Goal: Transaction & Acquisition: Purchase product/service

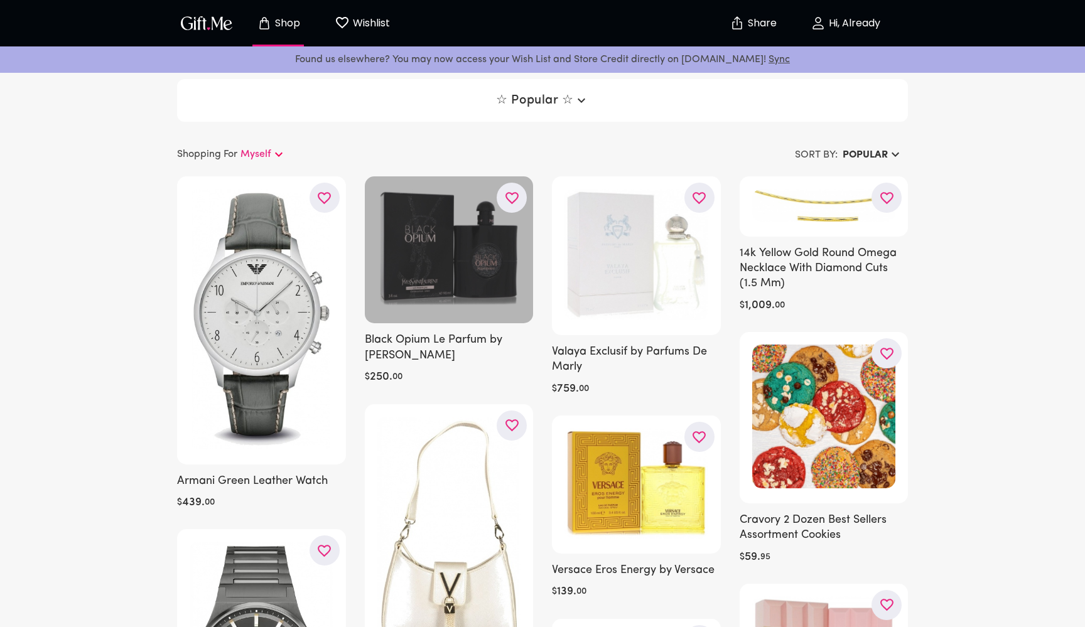
click at [450, 255] on div at bounding box center [449, 250] width 169 height 147
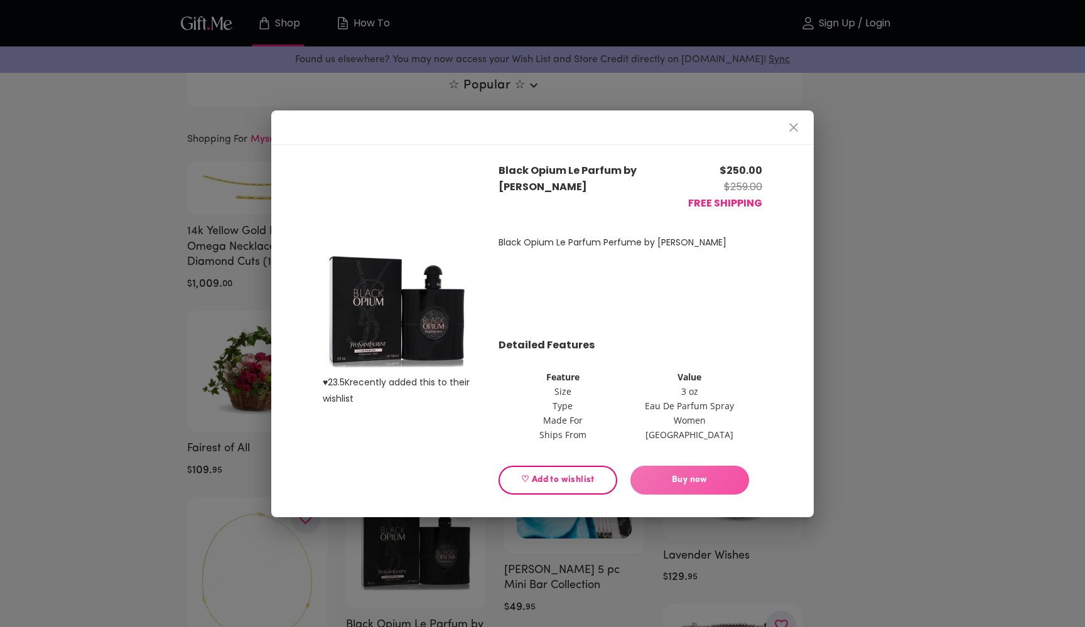
click at [712, 475] on span "Buy now" at bounding box center [690, 481] width 119 height 14
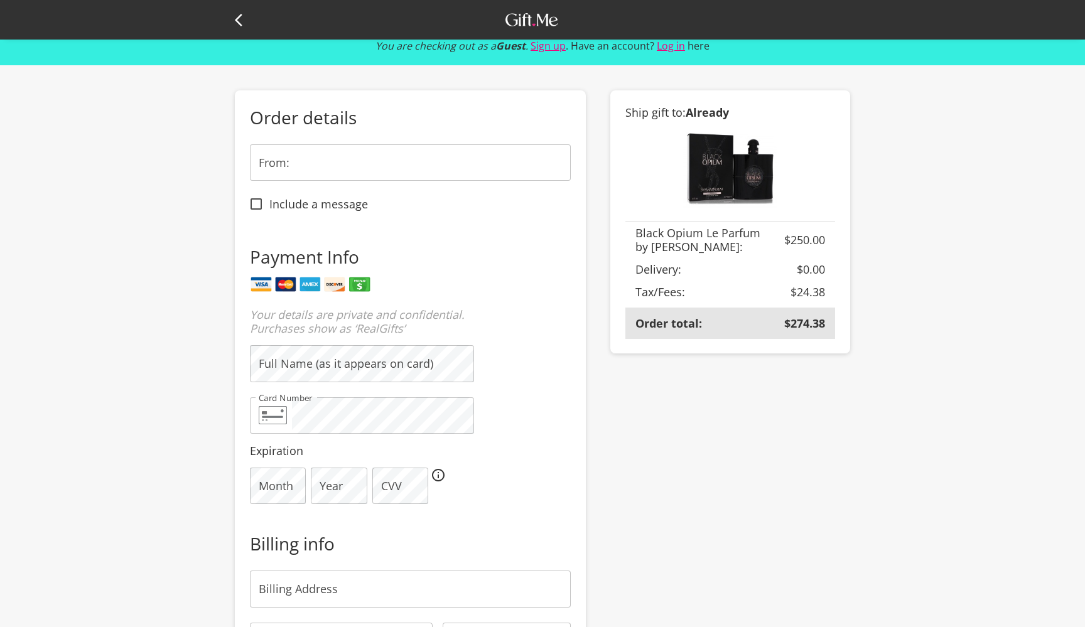
scroll to position [48, 0]
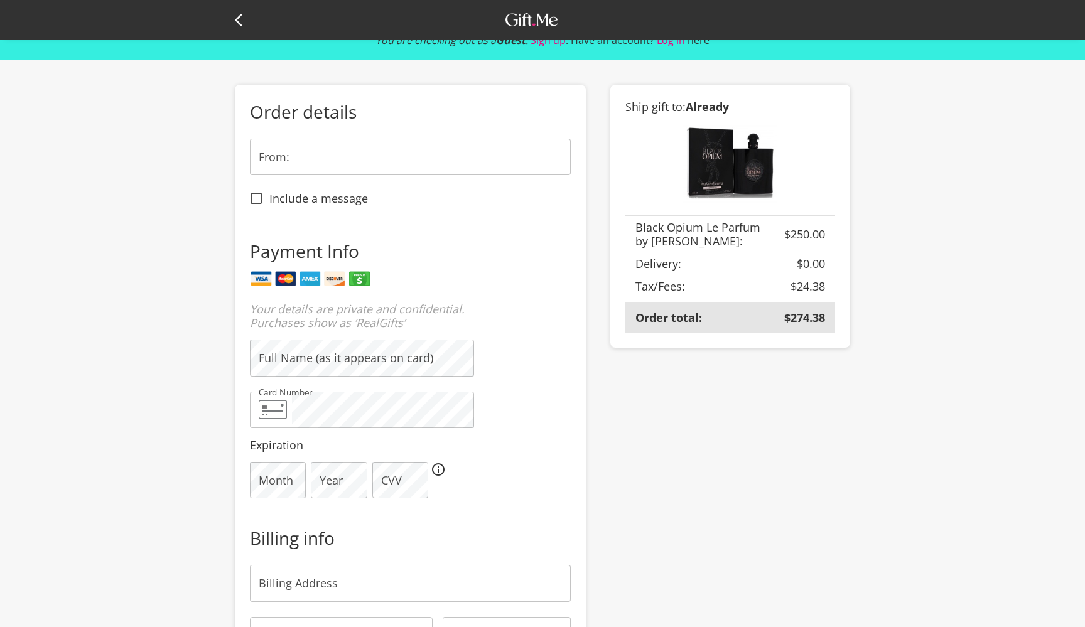
click at [168, 231] on div "You are checking out as a Guest . Sign up . Have an account? Log in here Order …" at bounding box center [542, 469] width 1085 height 1034
click at [342, 168] on input "From:" at bounding box center [410, 157] width 321 height 36
click at [183, 263] on div "You are checking out as a Guest . Sign up . Have an account? Log in here Order …" at bounding box center [542, 469] width 1085 height 1034
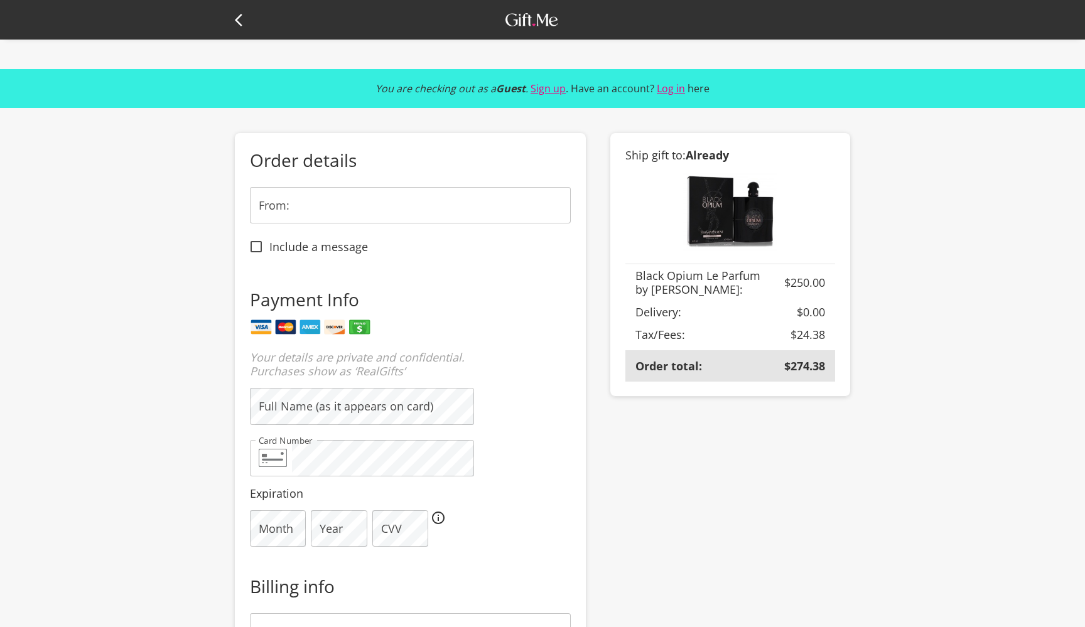
scroll to position [0, 0]
click at [243, 18] on icon at bounding box center [242, 20] width 15 height 15
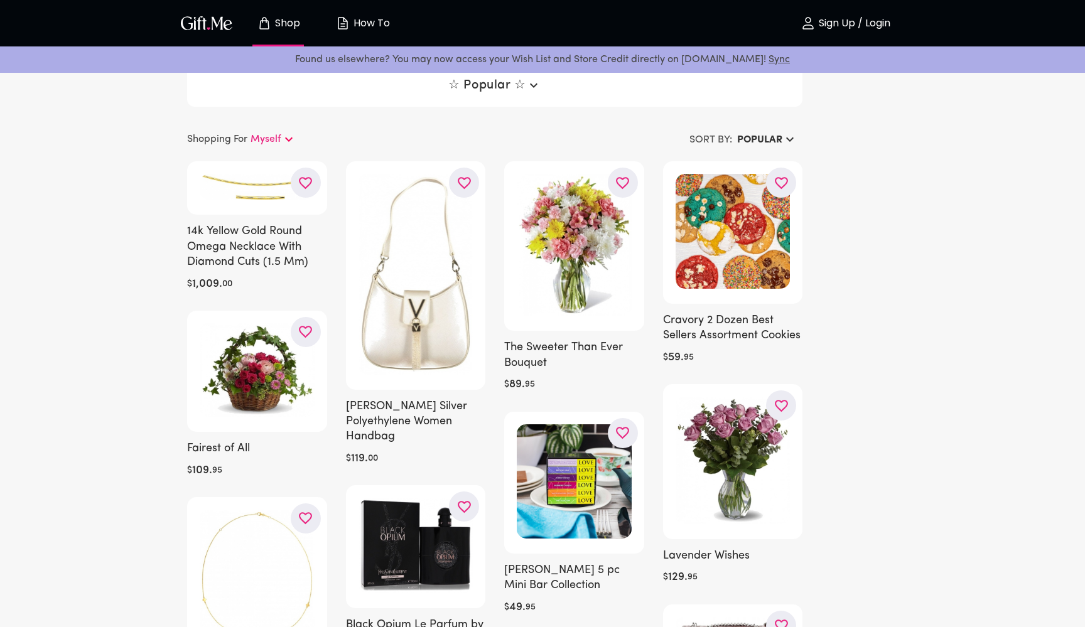
click at [867, 24] on p "Sign Up / Login" at bounding box center [853, 23] width 75 height 11
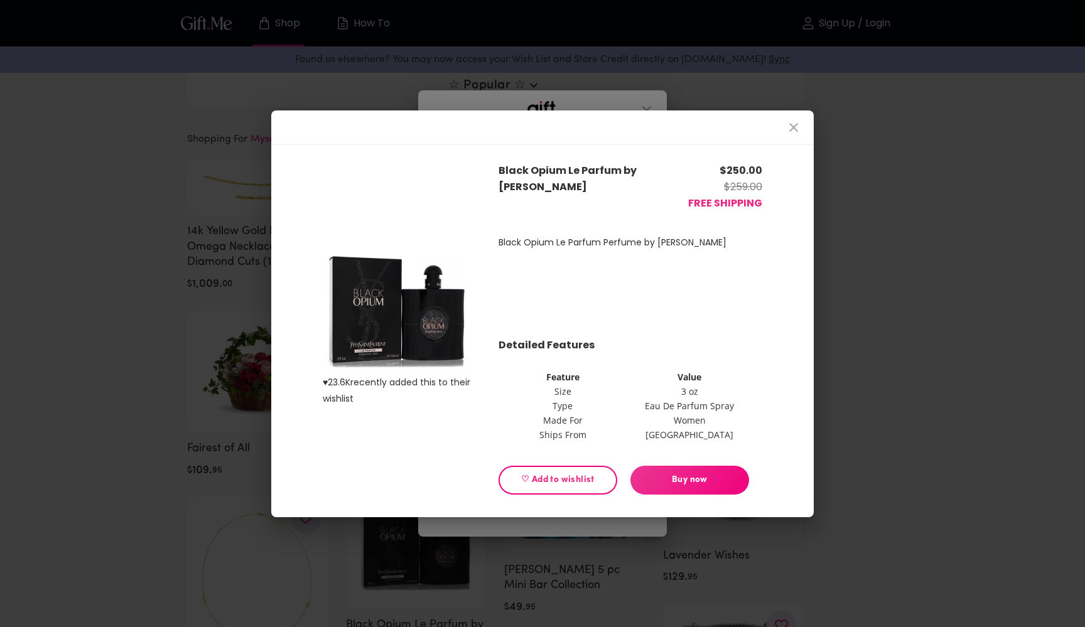
click at [796, 134] on icon "close" at bounding box center [793, 127] width 15 height 15
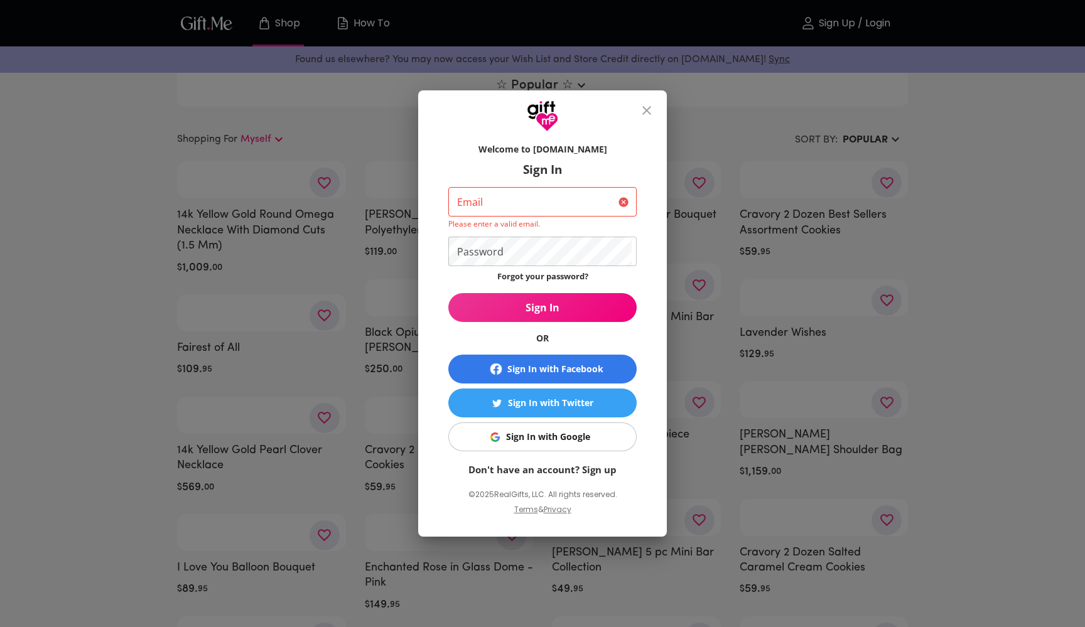
click at [530, 205] on input "Email" at bounding box center [530, 202] width 165 height 30
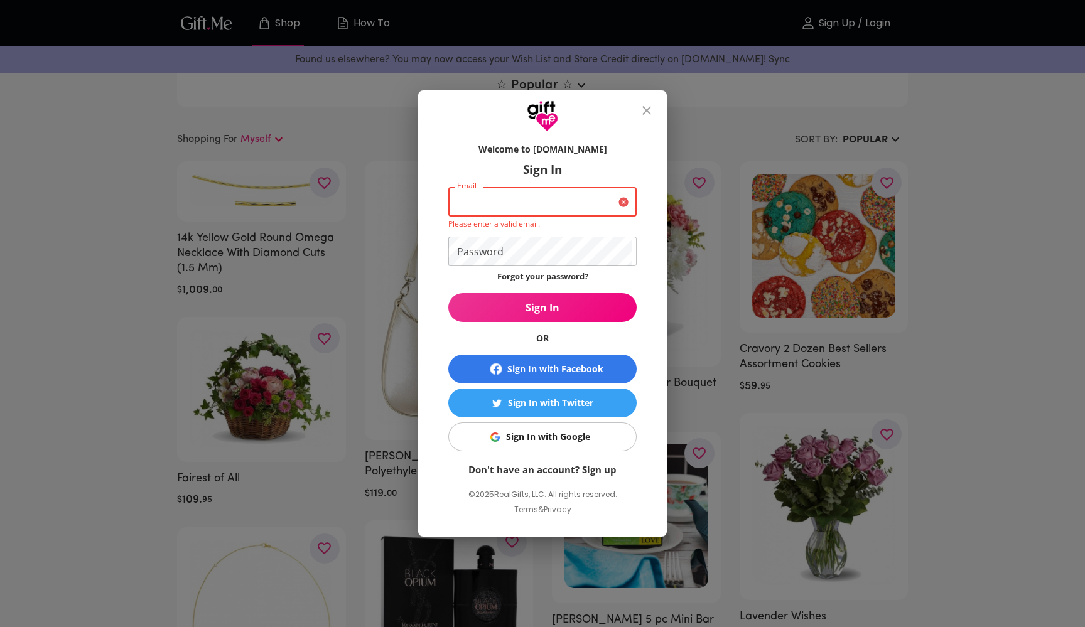
click at [630, 142] on form "Welcome to Gift.me Sign In Email Email Please enter a valid email. Password Pas…" at bounding box center [542, 307] width 188 height 340
click at [647, 111] on icon "close" at bounding box center [647, 110] width 9 height 9
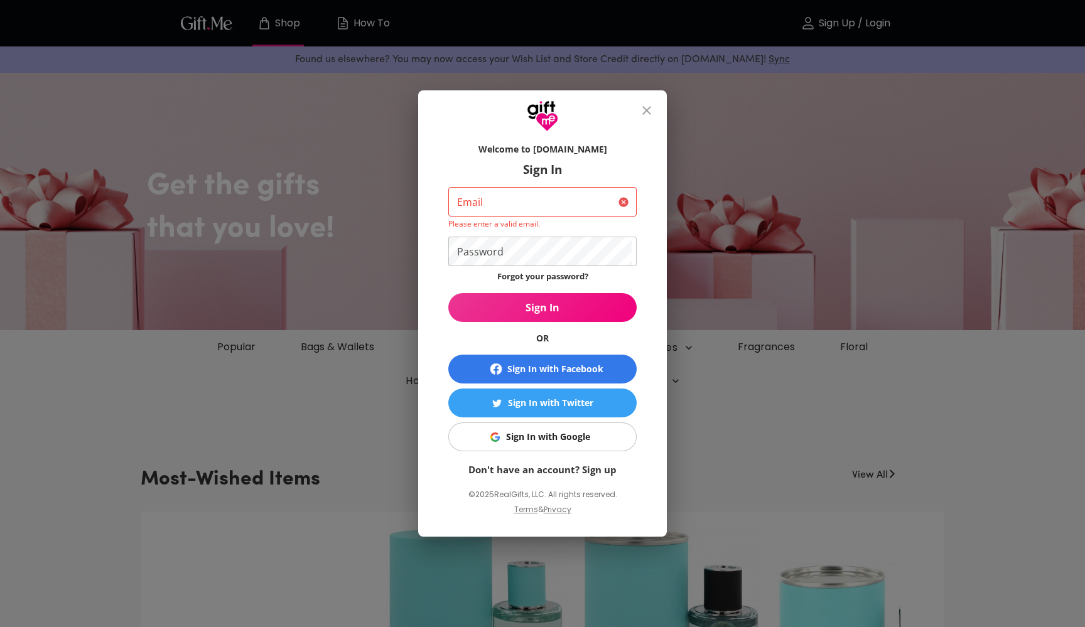
type input "[EMAIL_ADDRESS][DOMAIN_NAME]"
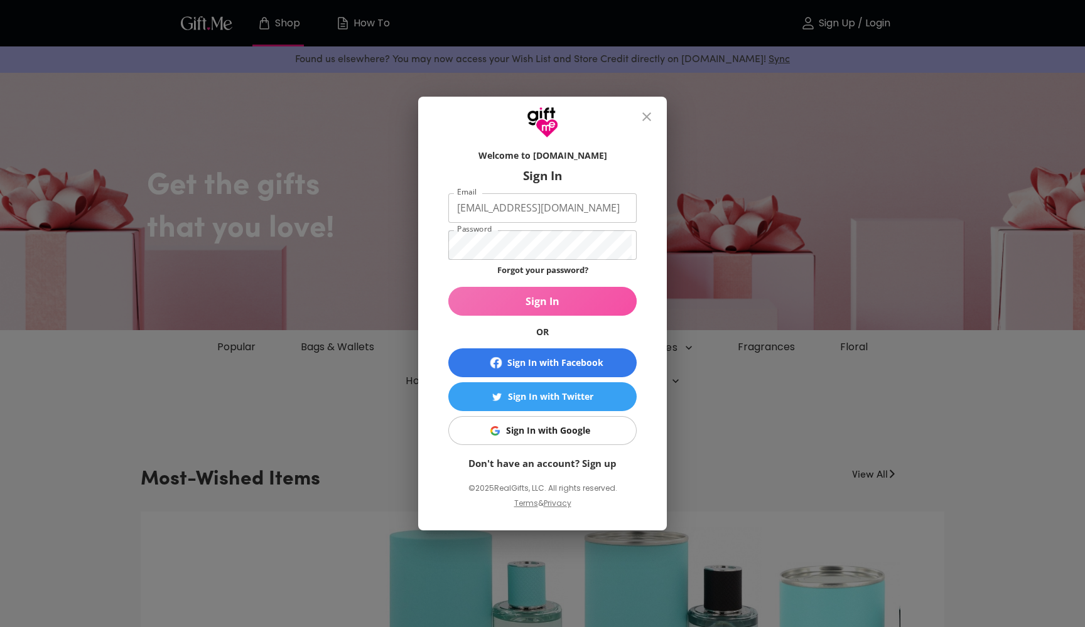
click at [557, 299] on span "Sign In" at bounding box center [542, 302] width 188 height 14
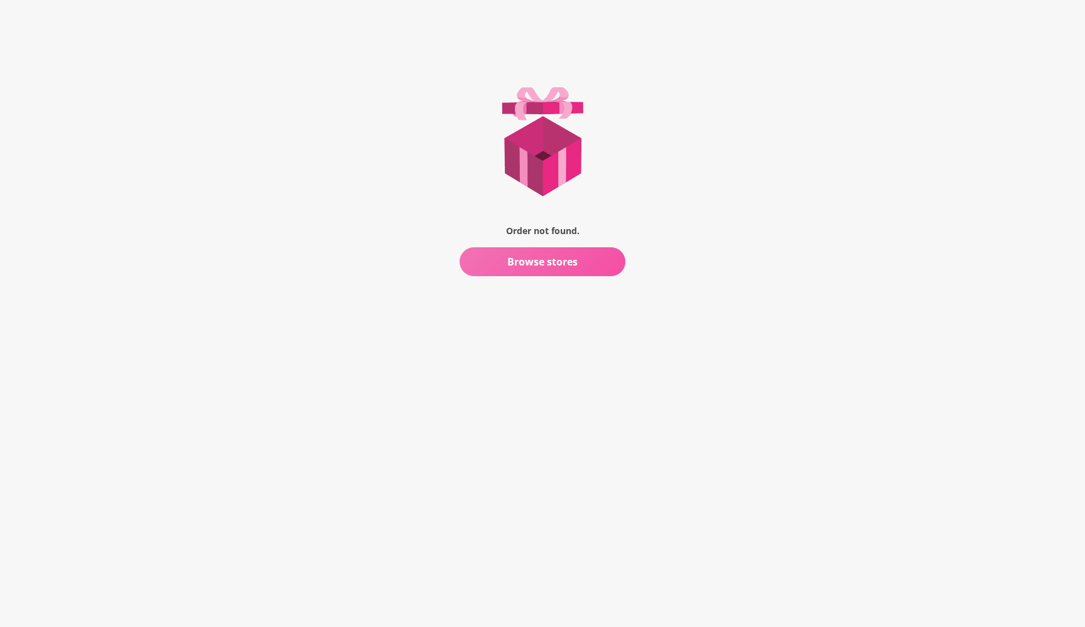
click at [560, 258] on span "Browse stores" at bounding box center [543, 262] width 166 height 14
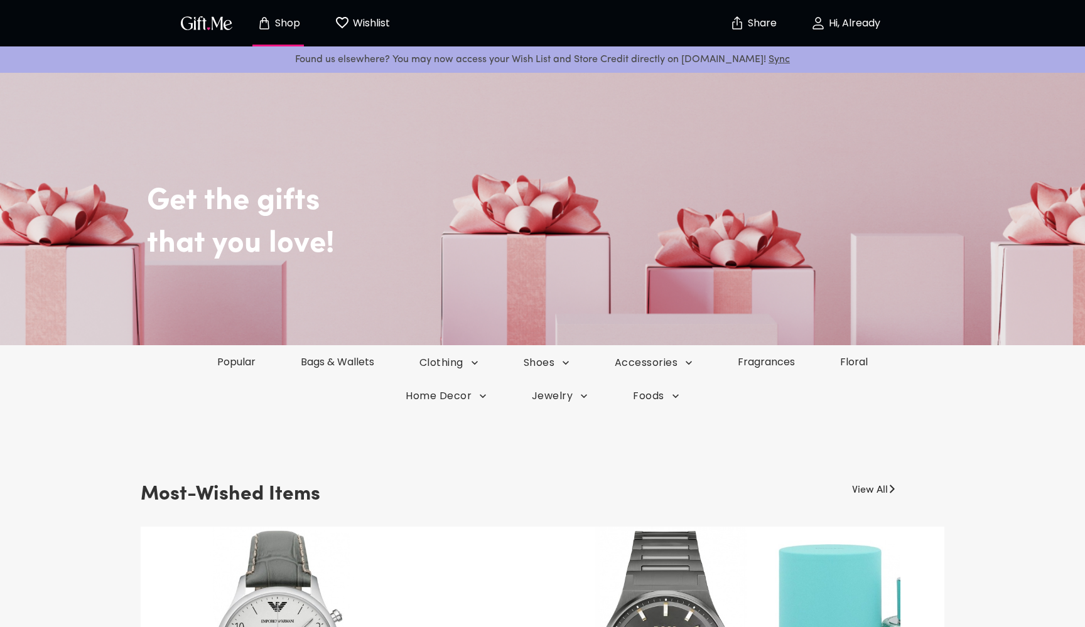
click at [849, 37] on button "Hi, Already" at bounding box center [846, 23] width 126 height 40
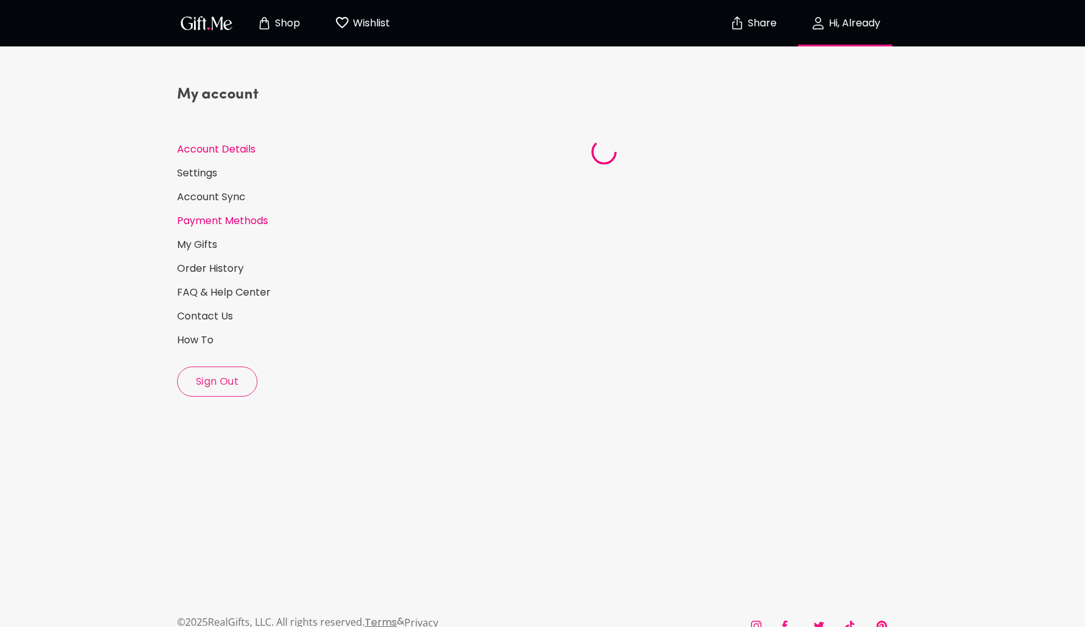
select select "US"
select select "NV"
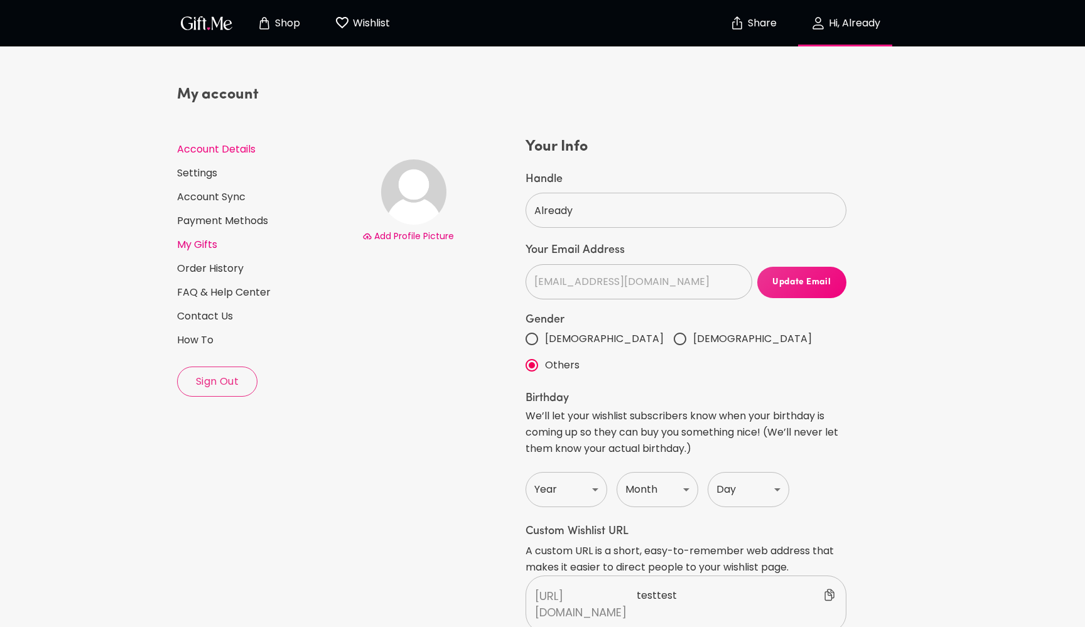
click at [190, 244] on link "My Gifts" at bounding box center [264, 245] width 175 height 14
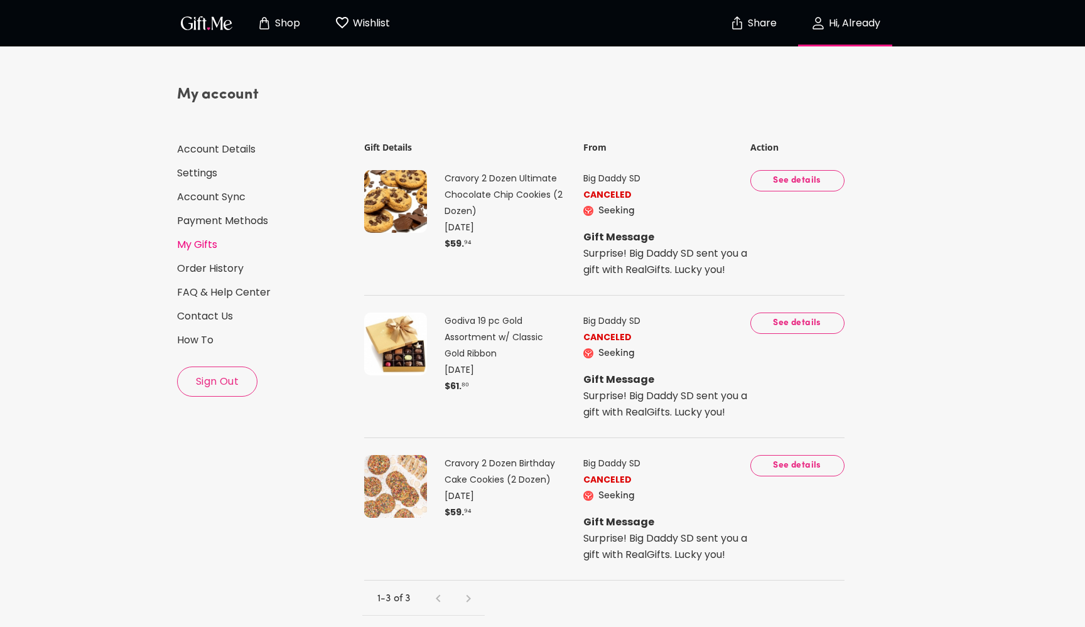
click at [801, 180] on span "See details" at bounding box center [798, 181] width 74 height 14
